Goal: Transaction & Acquisition: Purchase product/service

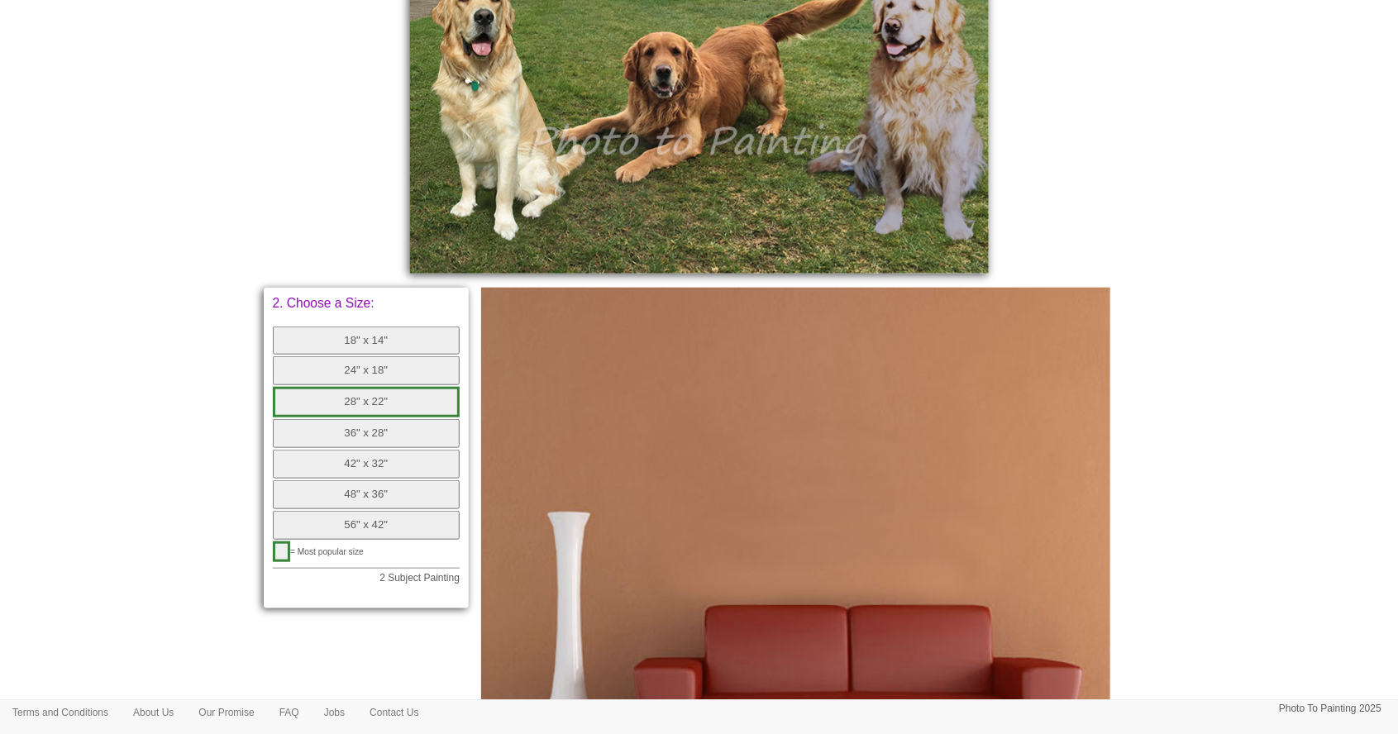
scroll to position [627, 0]
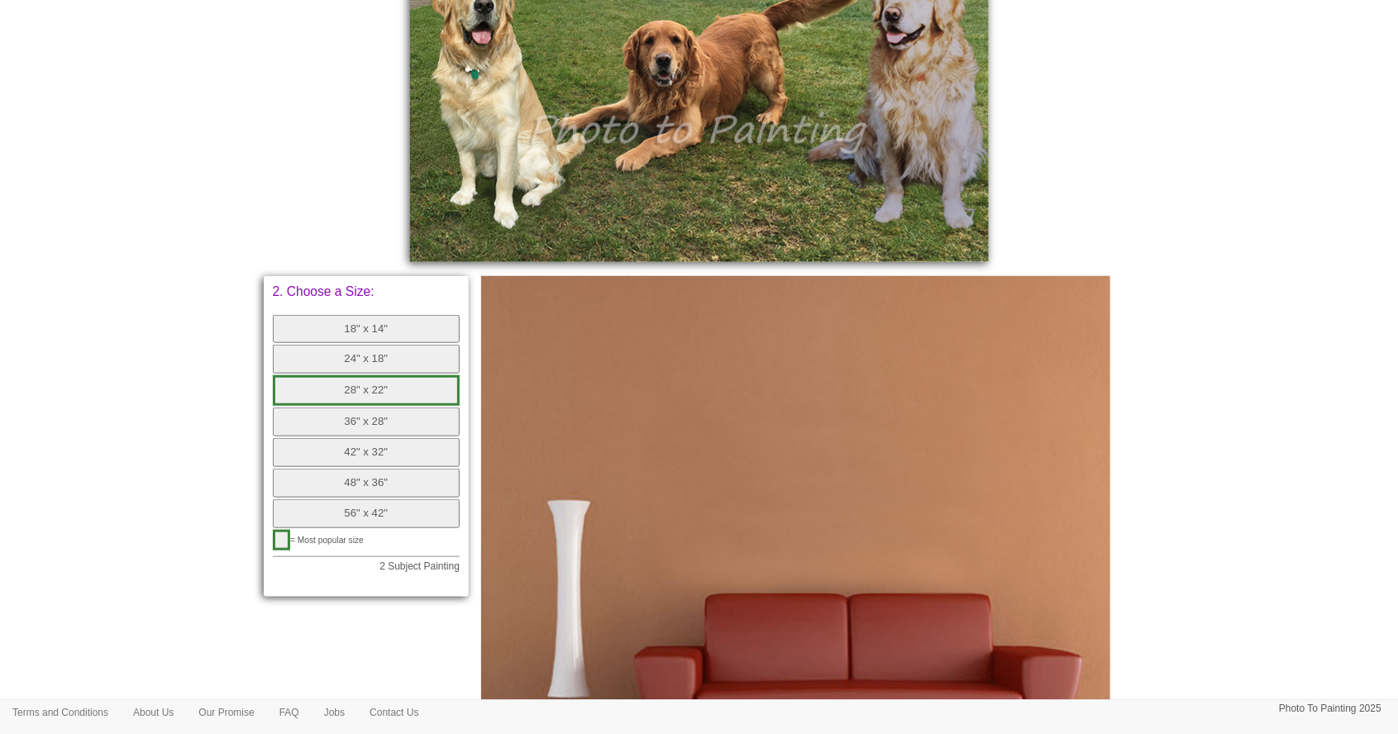
click at [400, 382] on button "28" x 22"" at bounding box center [367, 390] width 188 height 31
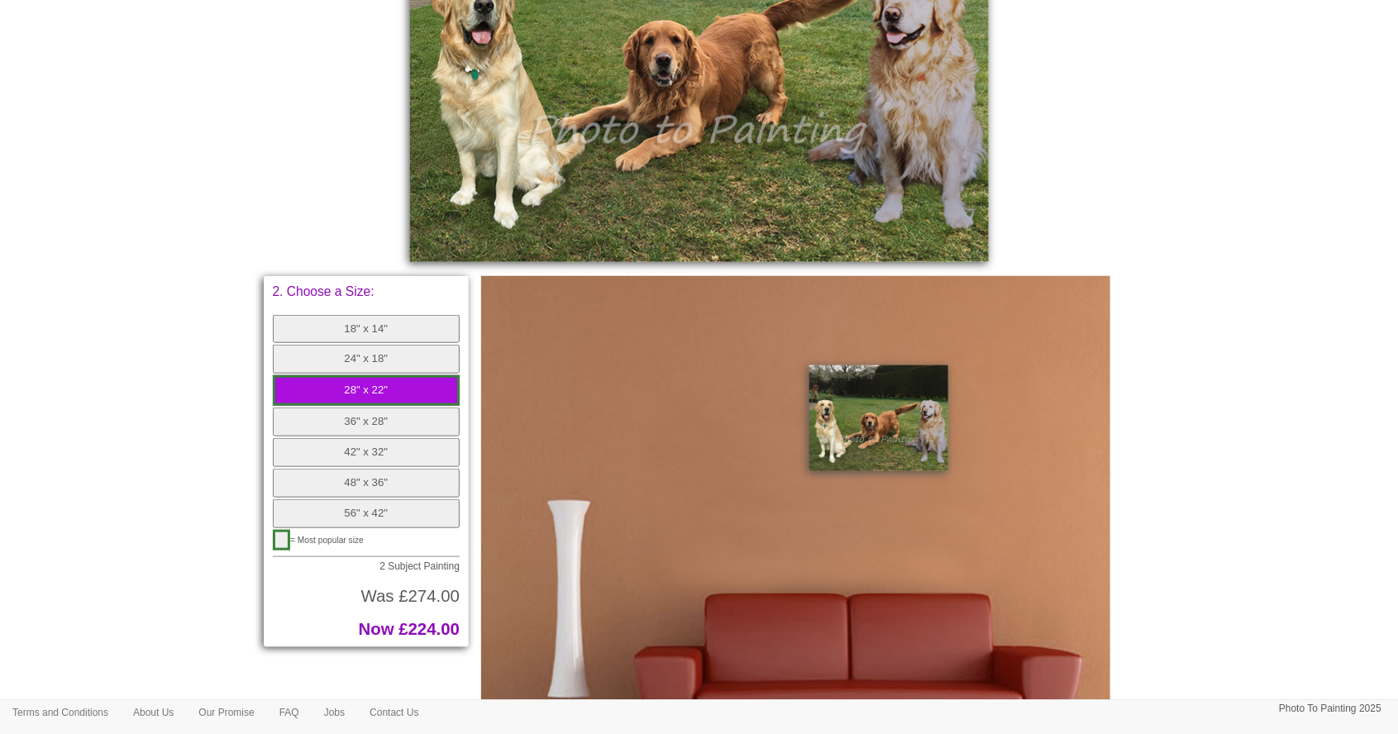
click at [332, 421] on button "36" x 28"" at bounding box center [367, 422] width 188 height 29
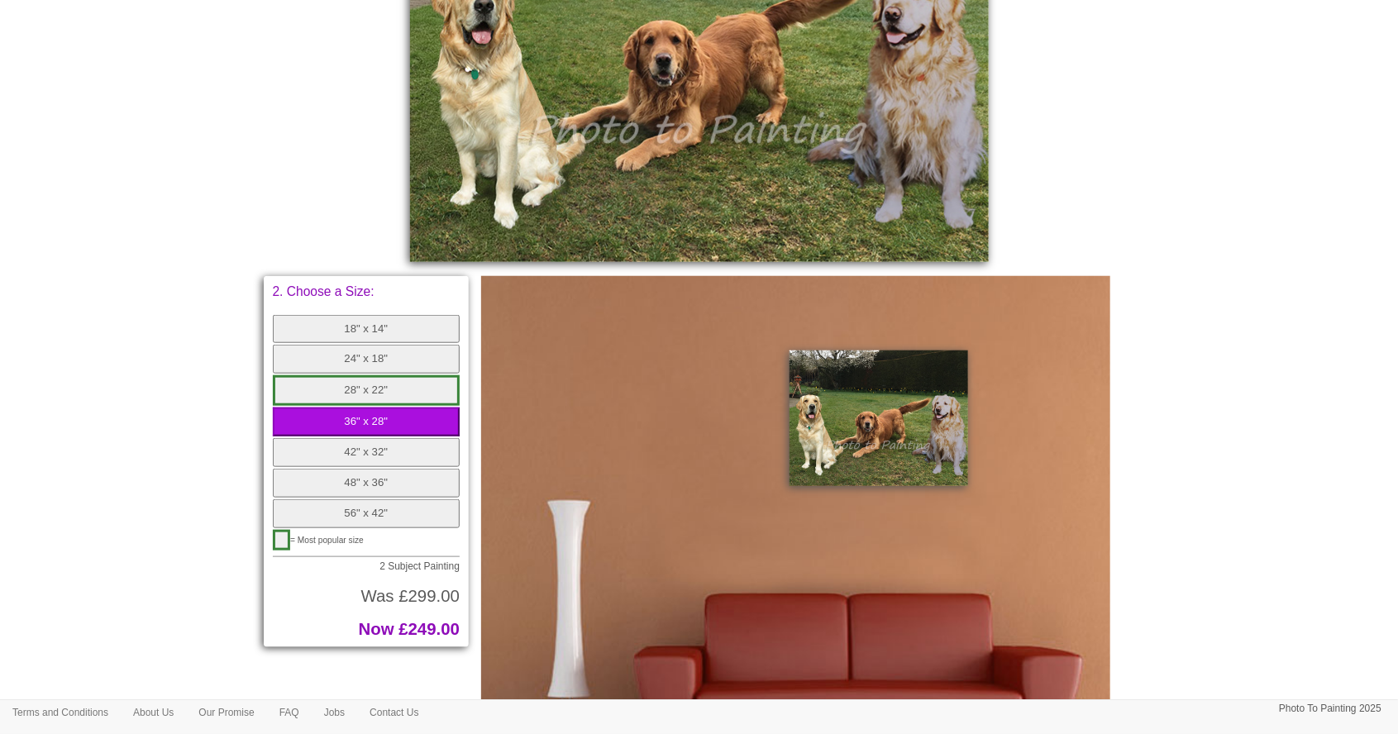
click at [349, 507] on button "56" x 42"" at bounding box center [367, 513] width 188 height 29
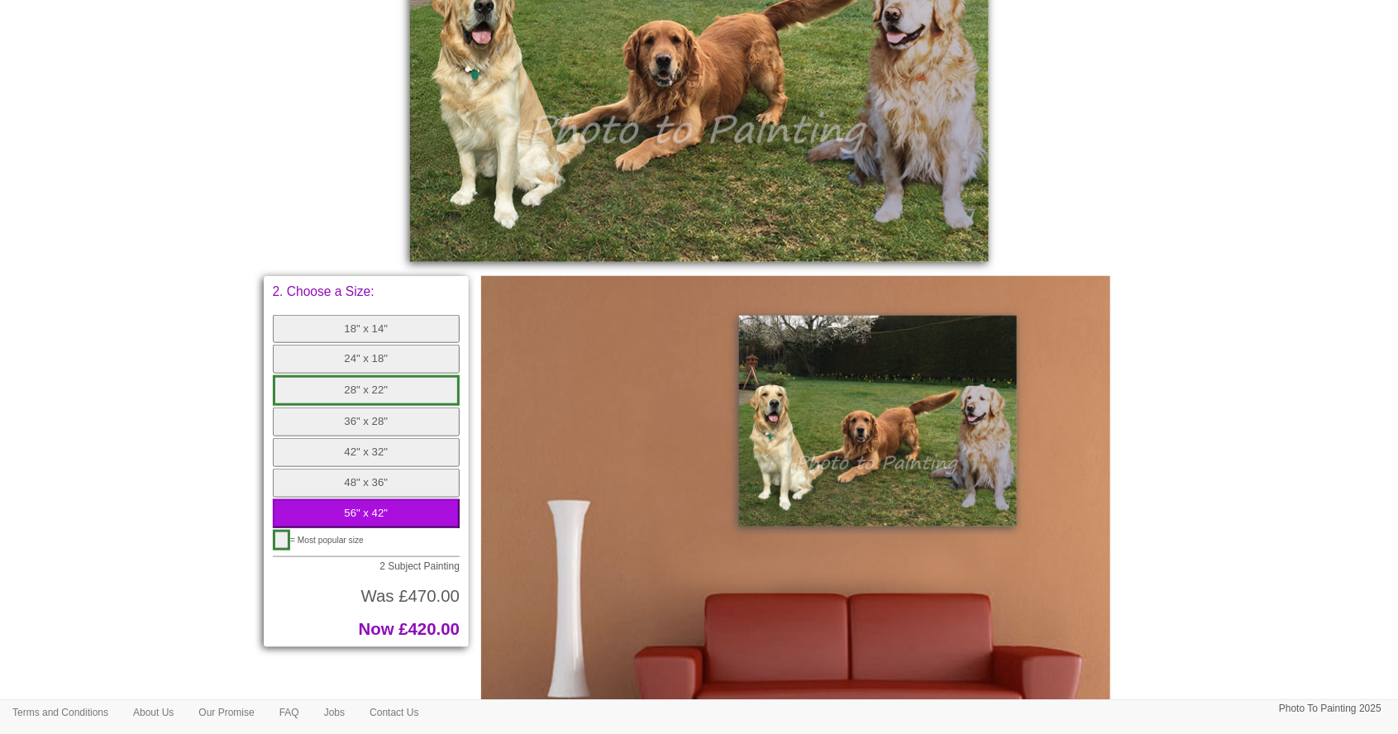
click at [349, 483] on button "48" x 36"" at bounding box center [367, 483] width 188 height 29
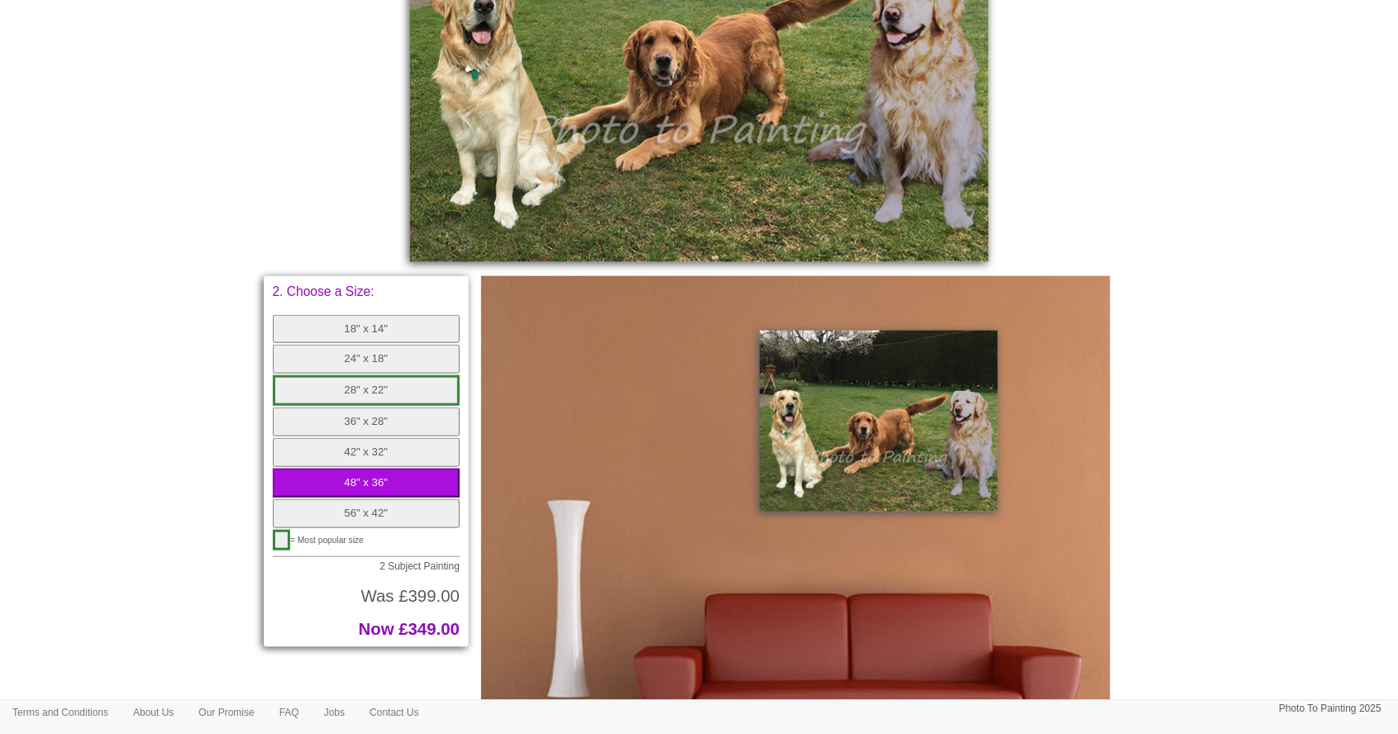
click at [345, 454] on button "42" x 32"" at bounding box center [367, 452] width 188 height 29
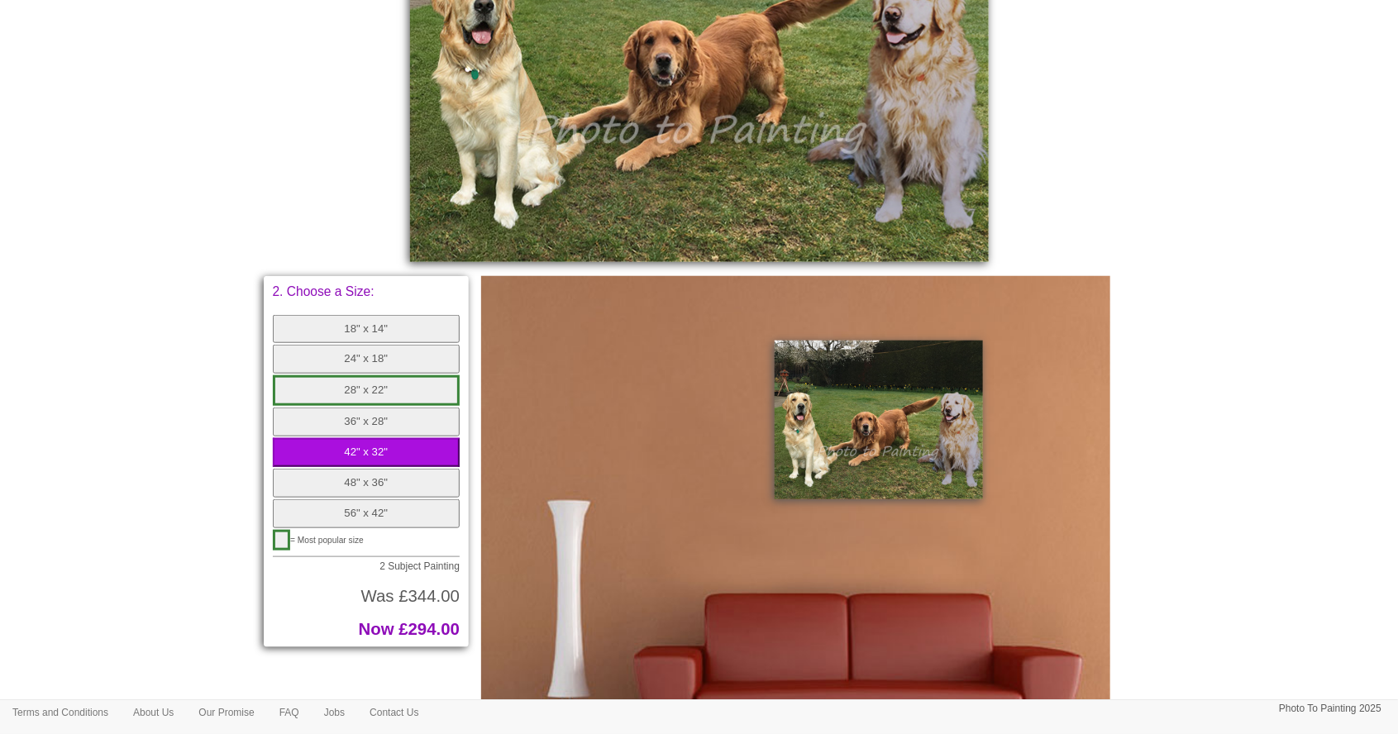
click at [341, 427] on button "36" x 28"" at bounding box center [367, 422] width 188 height 29
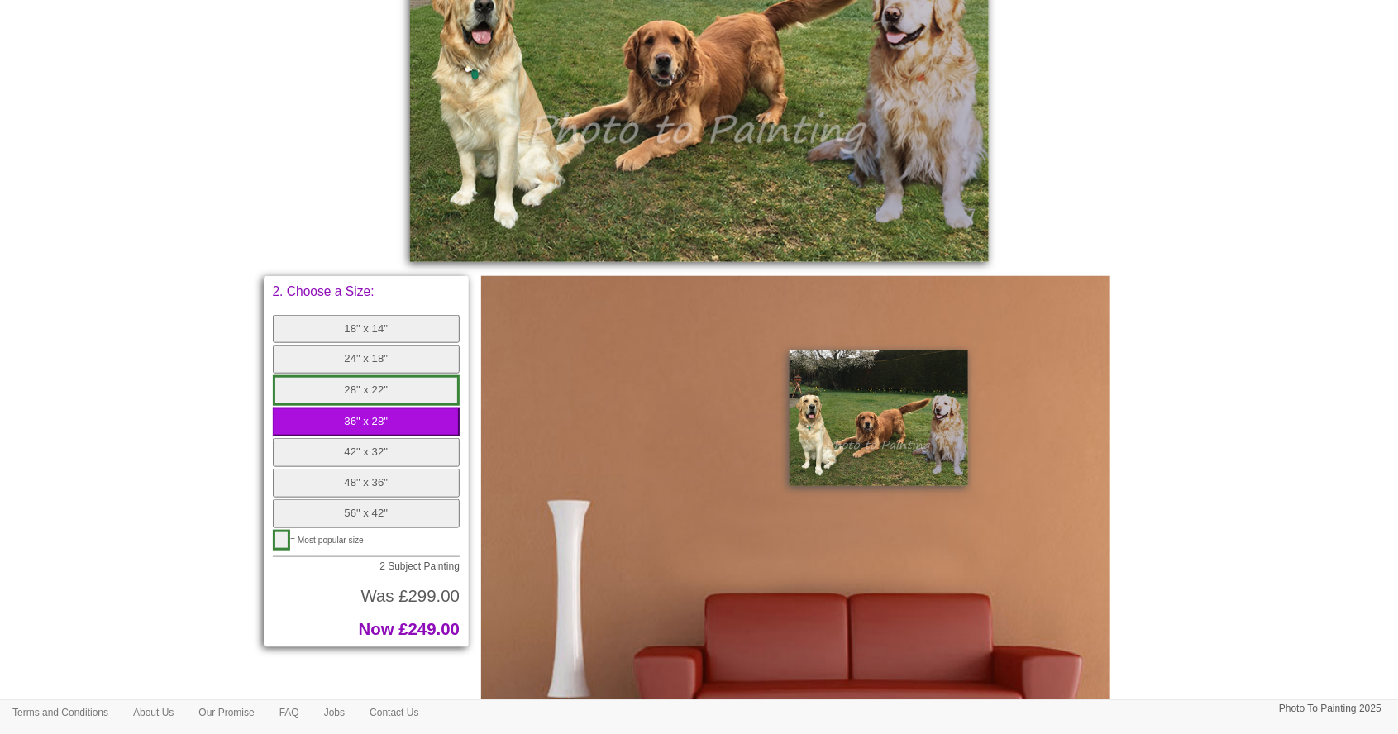
click at [327, 395] on button "28" x 22"" at bounding box center [367, 390] width 188 height 31
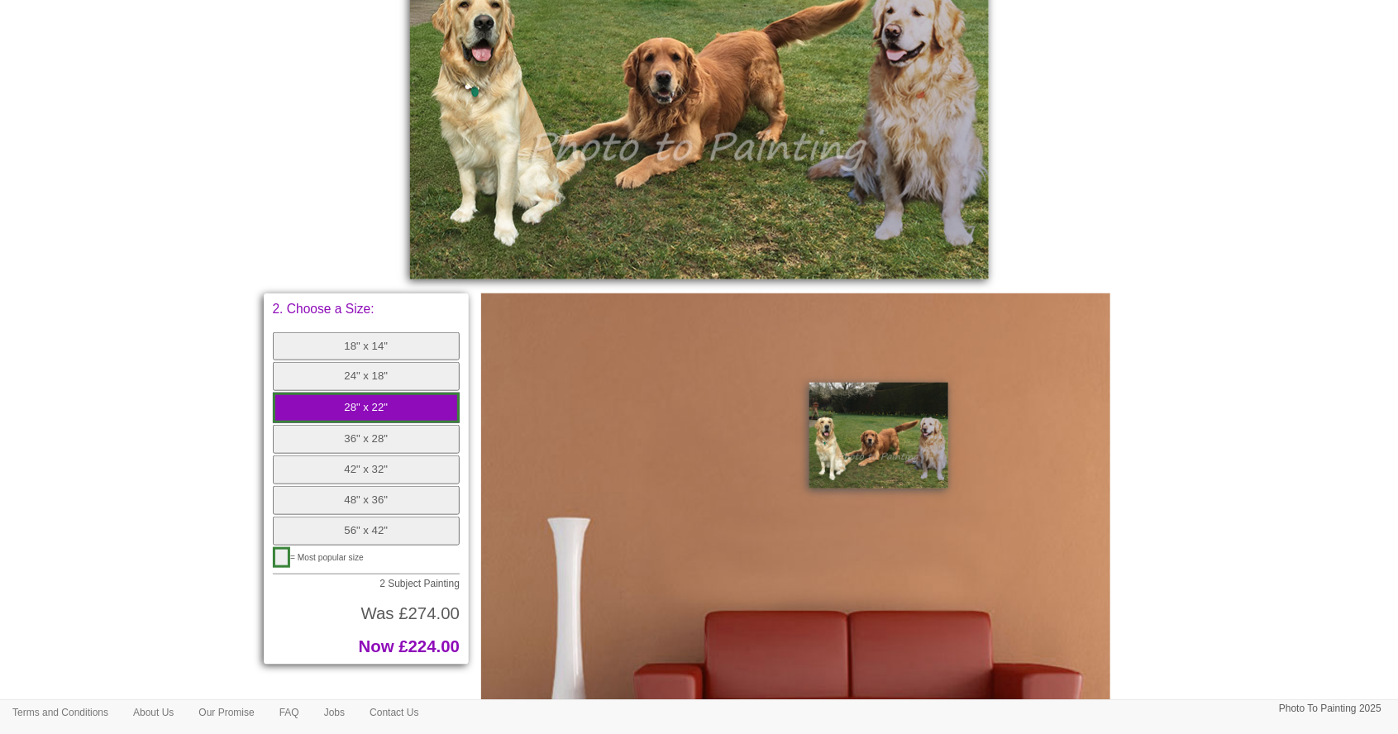
scroll to position [613, 0]
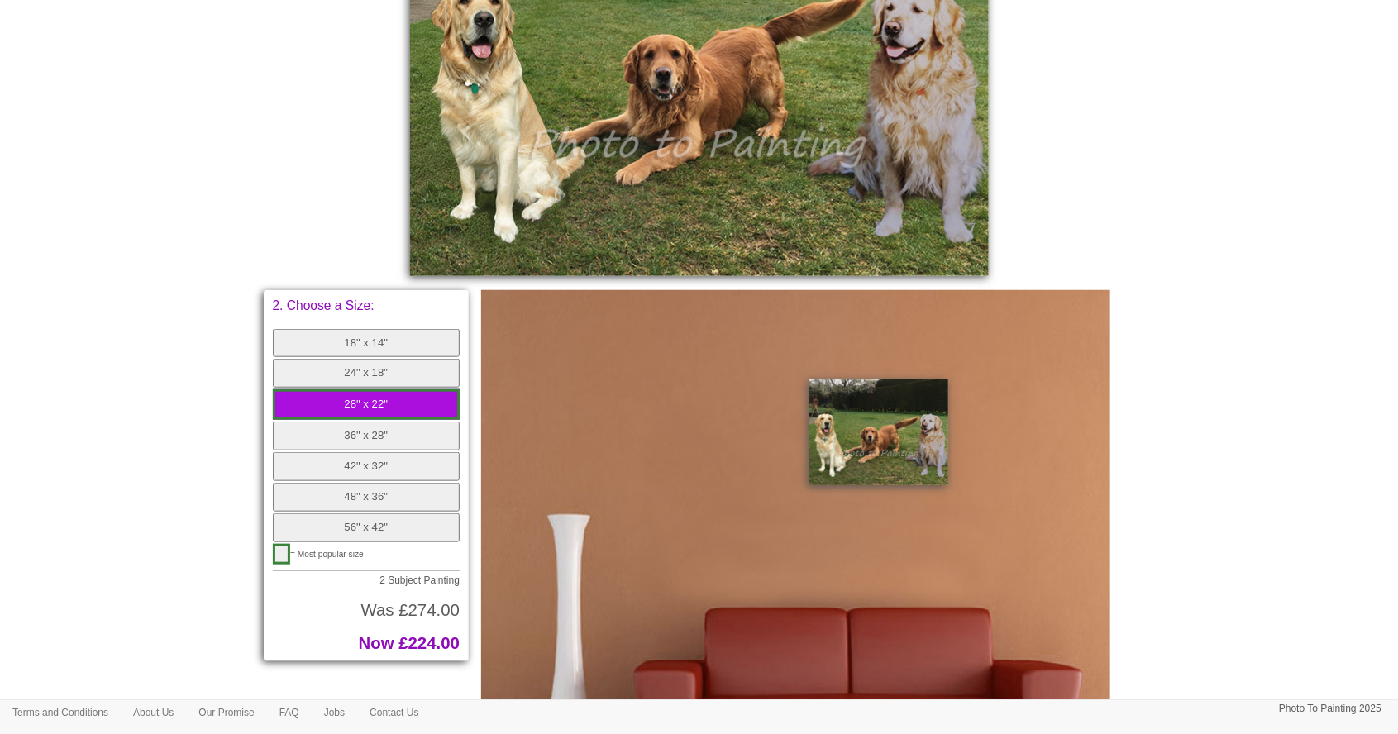
click at [349, 345] on button "18" x 14"" at bounding box center [367, 343] width 188 height 29
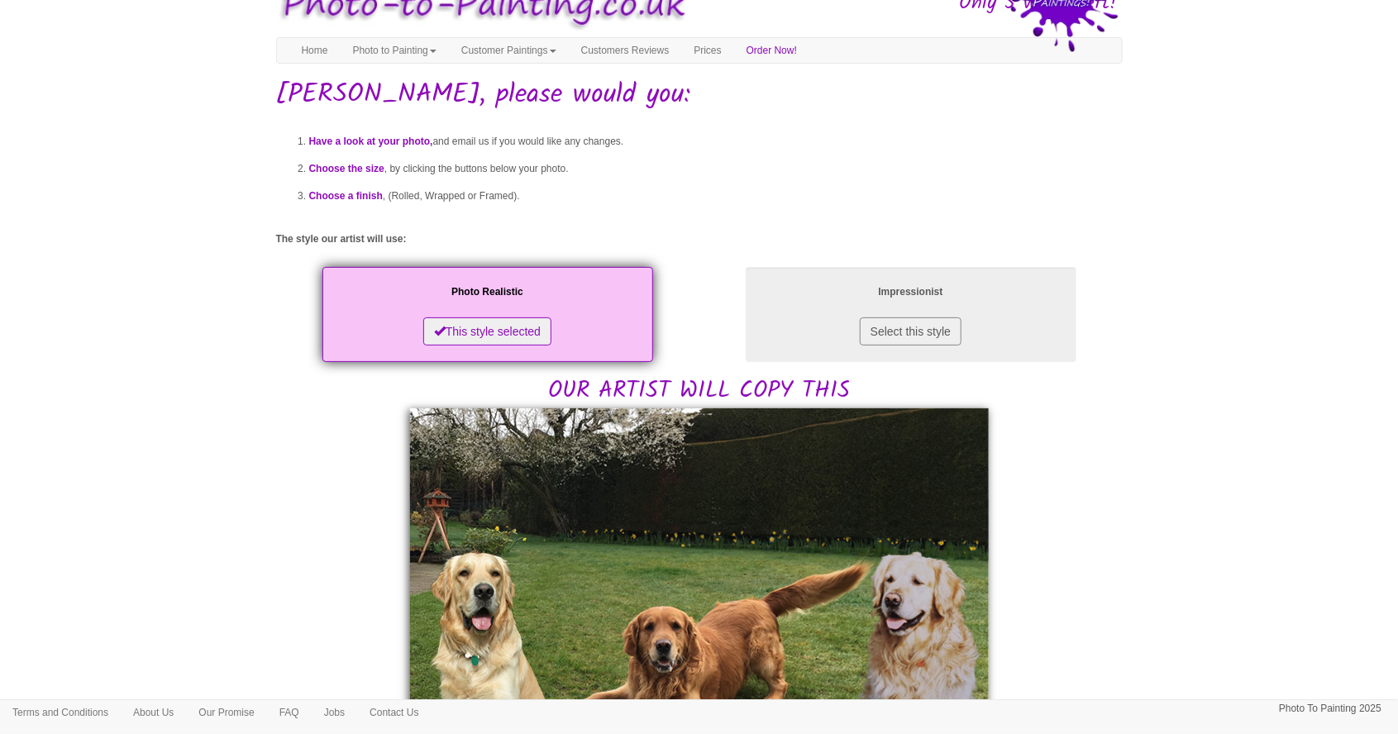
scroll to position [0, 0]
